Goal: Information Seeking & Learning: Check status

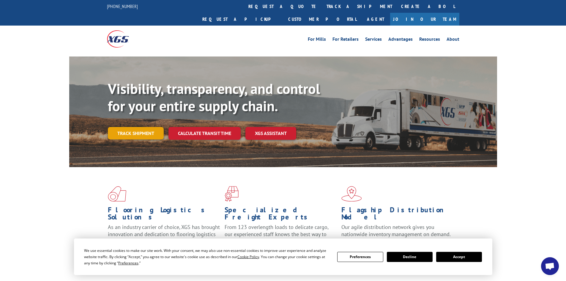
click at [130, 127] on link "Track shipment" at bounding box center [136, 133] width 56 height 12
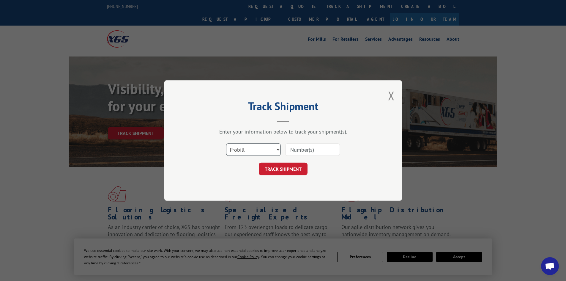
drag, startPoint x: 256, startPoint y: 150, endPoint x: 251, endPoint y: 154, distance: 6.9
click at [256, 150] on select "Select category... Probill BOL PO" at bounding box center [253, 149] width 55 height 12
select select "bol"
click at [226, 143] on select "Select category... Probill BOL PO" at bounding box center [253, 149] width 55 height 12
click at [295, 147] on input at bounding box center [312, 149] width 55 height 12
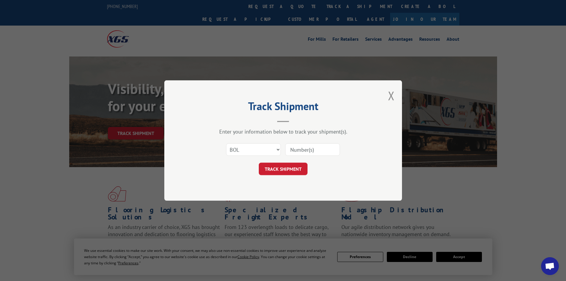
paste input "6005309"
type input "6005309"
click at [287, 168] on button "TRACK SHIPMENT" at bounding box center [283, 169] width 49 height 12
